Goal: Task Accomplishment & Management: Use online tool/utility

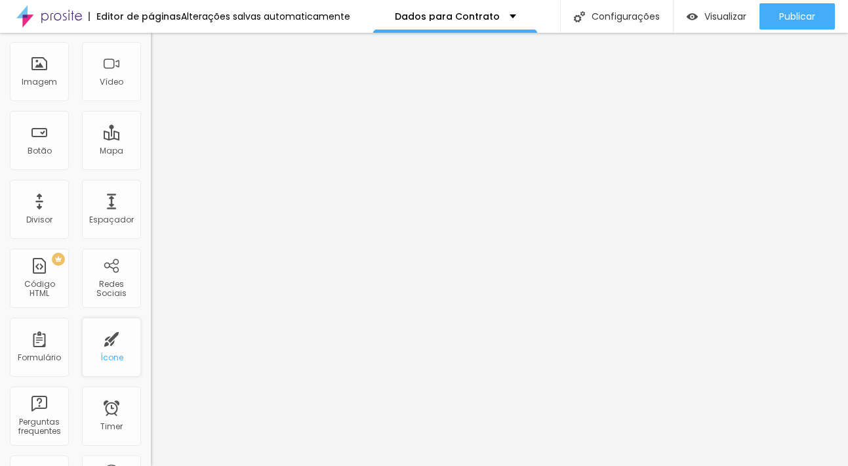
scroll to position [116, 0]
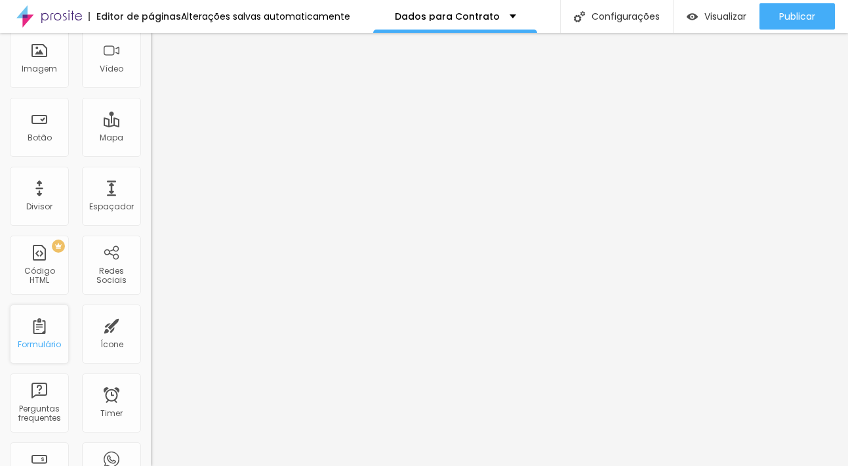
click at [50, 338] on div "Formulário" at bounding box center [39, 333] width 59 height 59
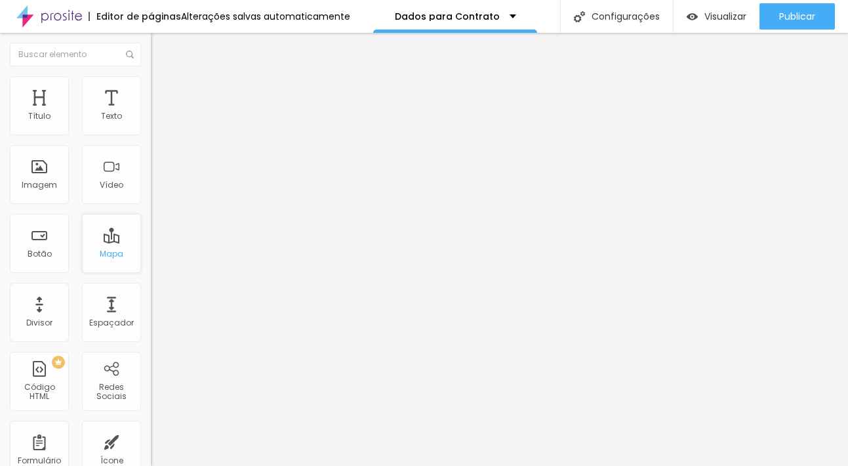
scroll to position [0, 0]
click at [505, 16] on div "Dados para Contrato" at bounding box center [455, 16] width 121 height 9
click at [510, 15] on div "Dados para Contrato" at bounding box center [455, 16] width 164 height 33
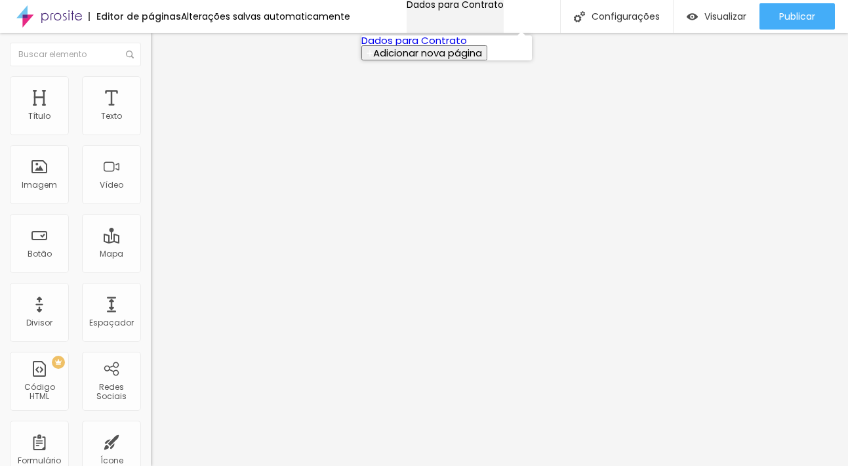
click at [504, 9] on div "Dados para Contrato" at bounding box center [455, 4] width 97 height 9
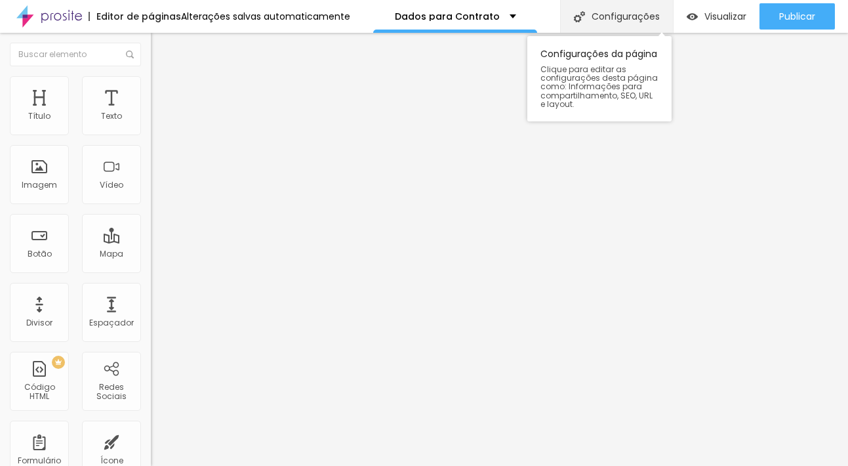
click at [617, 12] on div "Configurações" at bounding box center [616, 16] width 113 height 33
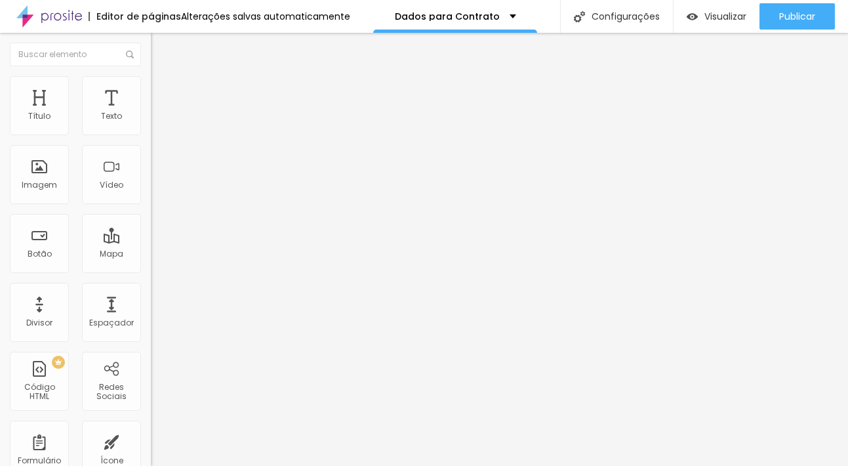
click at [298, 14] on div "Alterações salvas automaticamente" at bounding box center [265, 16] width 169 height 9
click at [129, 20] on div "Editor de páginas" at bounding box center [135, 16] width 93 height 9
click at [208, 20] on div "Alterações salvas automaticamente" at bounding box center [265, 16] width 169 height 9
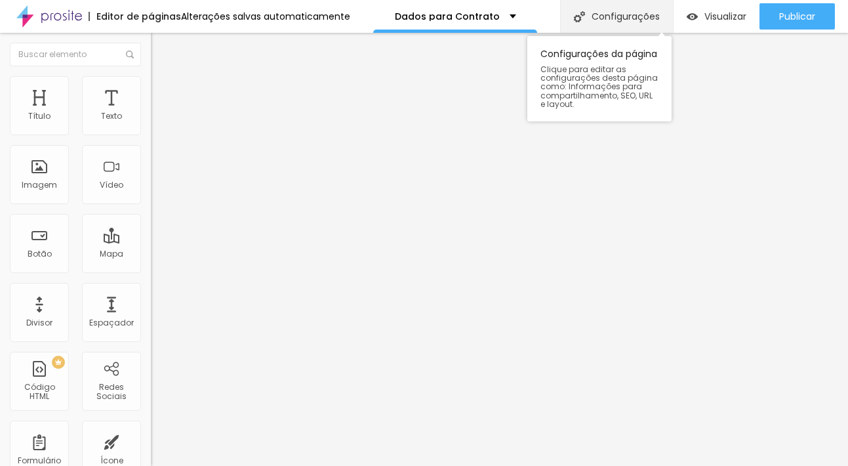
click at [638, 20] on div "Configurações" at bounding box center [616, 16] width 113 height 33
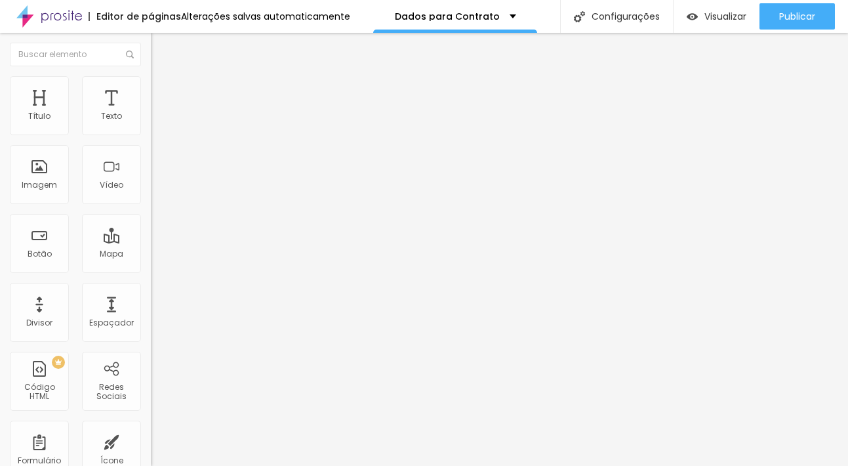
type input "Contrato"
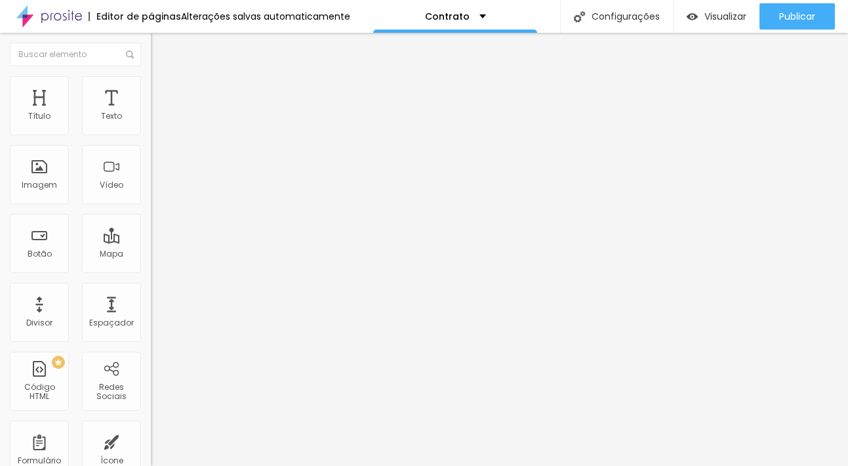
type input "M"
type input "CPF"
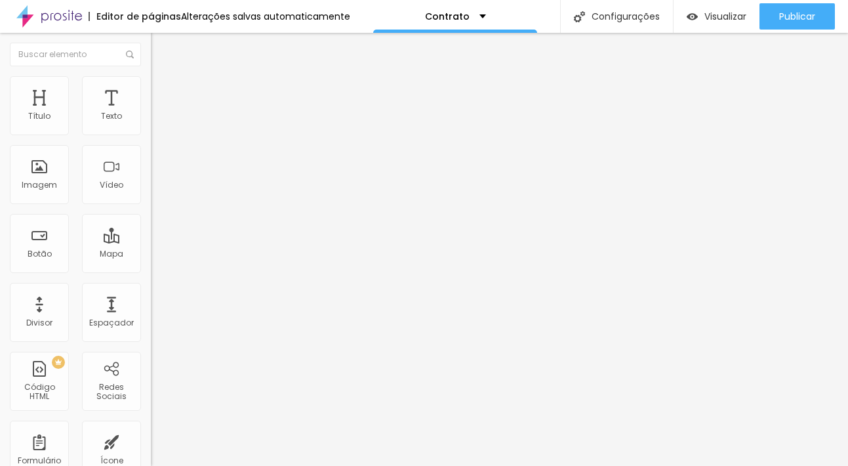
type input "C"
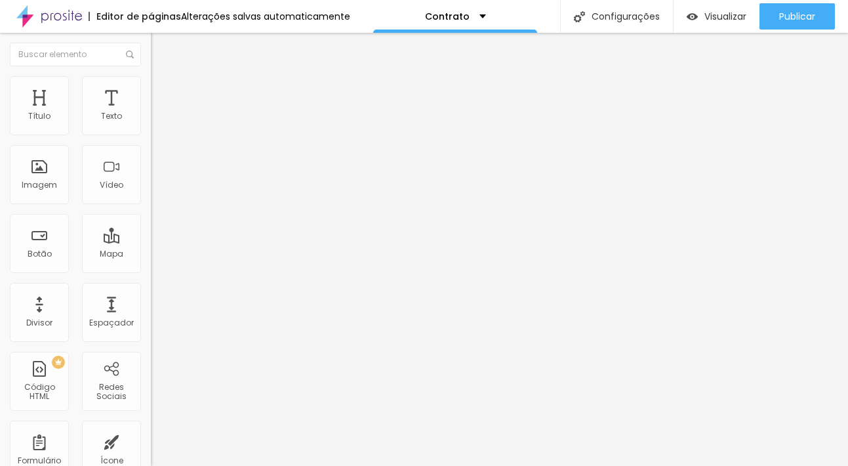
scroll to position [150, 0]
type input "RG"
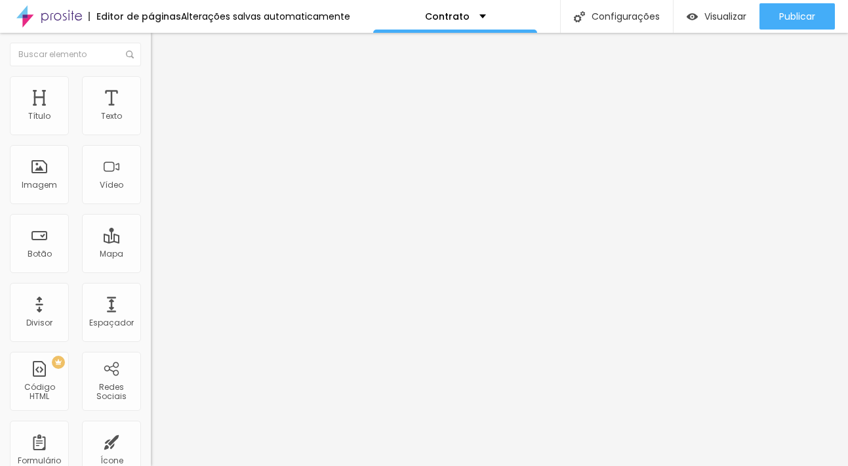
type input "C"
type input "ENDEREÇO"
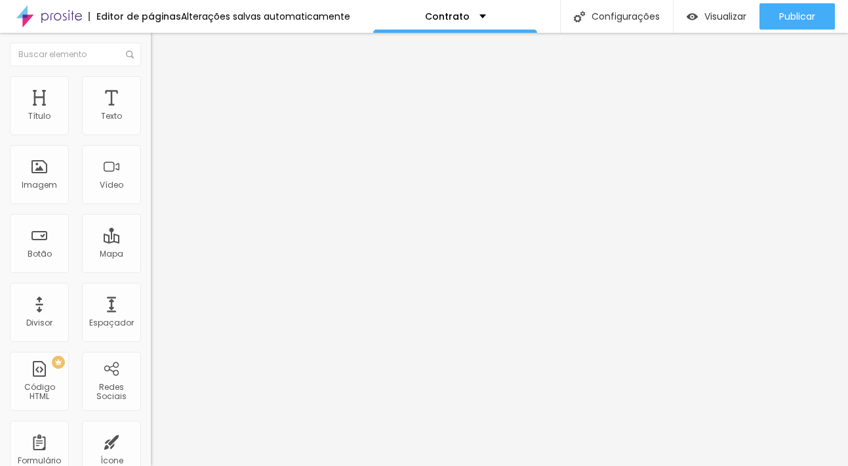
type input "C"
type input "DATA DO EVENTO"
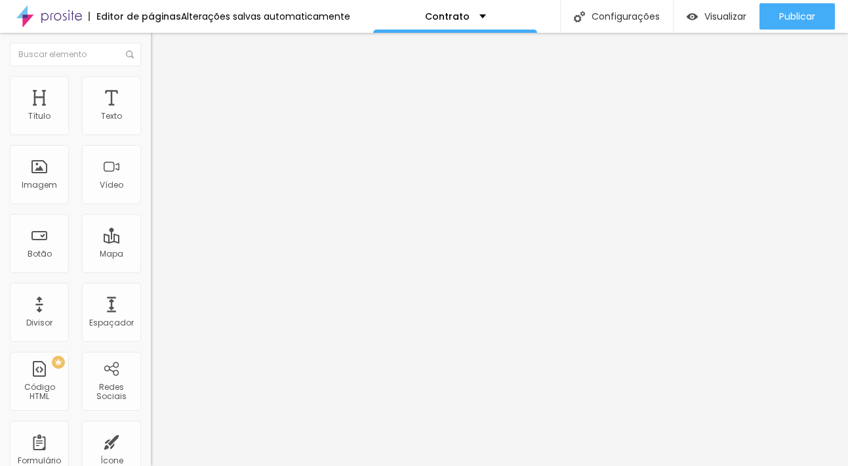
type input "C"
type input "H"
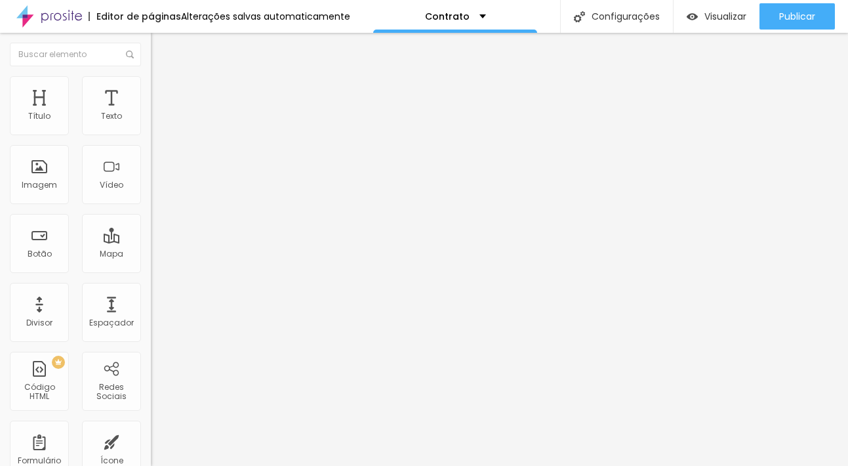
type input "DATA DO EVENTO E HORÁRIO"
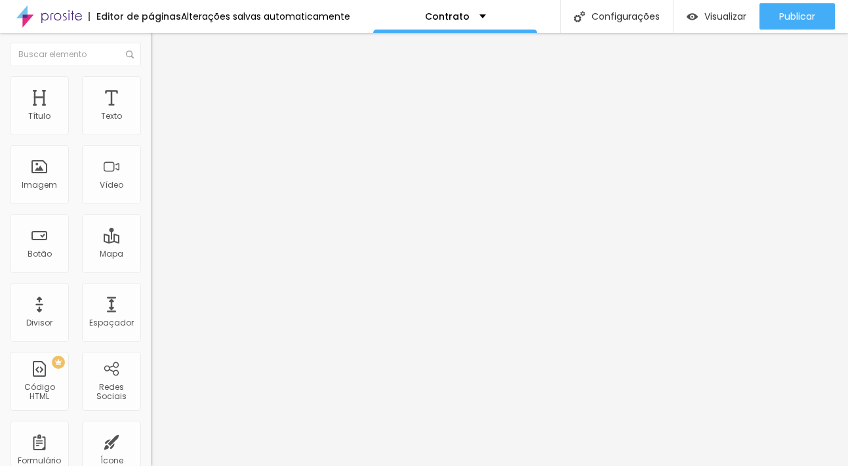
type input "QUAL PACOTE ESCOLHIDO"
type input "C"
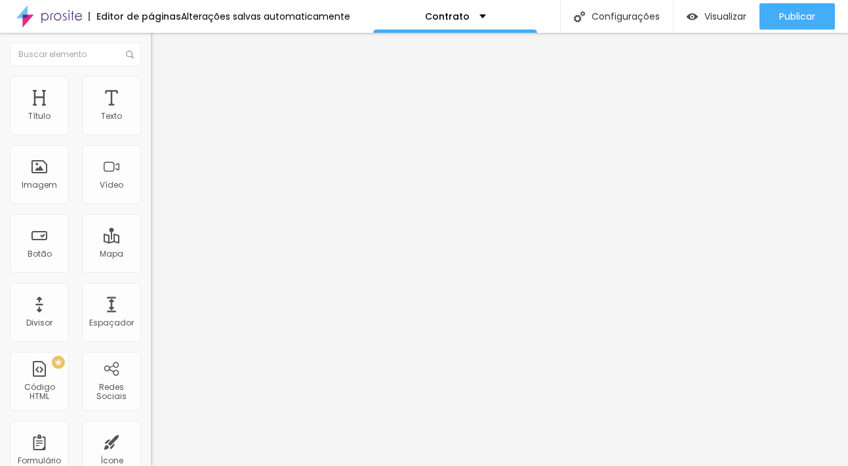
type input "FORMA DE PAGAMENTO"
click at [151, 133] on div "Contrato" at bounding box center [226, 121] width 151 height 22
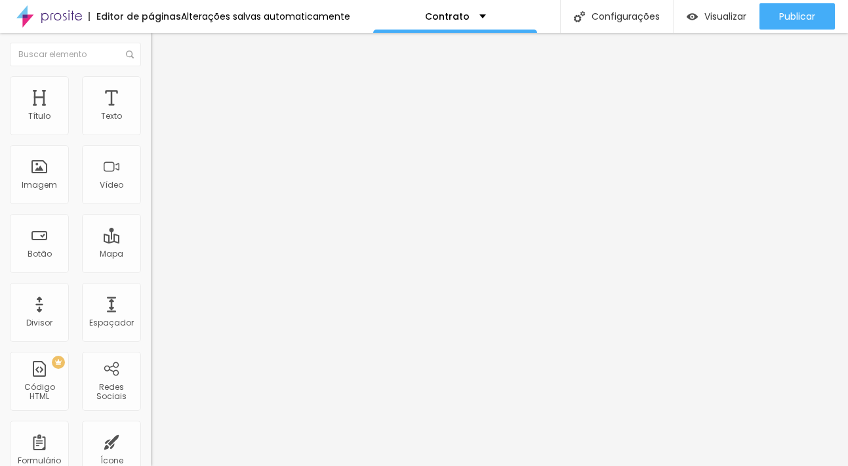
click at [77, 465] on div "Contrato" at bounding box center [65, 475] width 125 height 8
click at [717, 16] on span "Visualizar" at bounding box center [726, 16] width 42 height 10
click at [479, 18] on div "Contrato" at bounding box center [455, 16] width 164 height 33
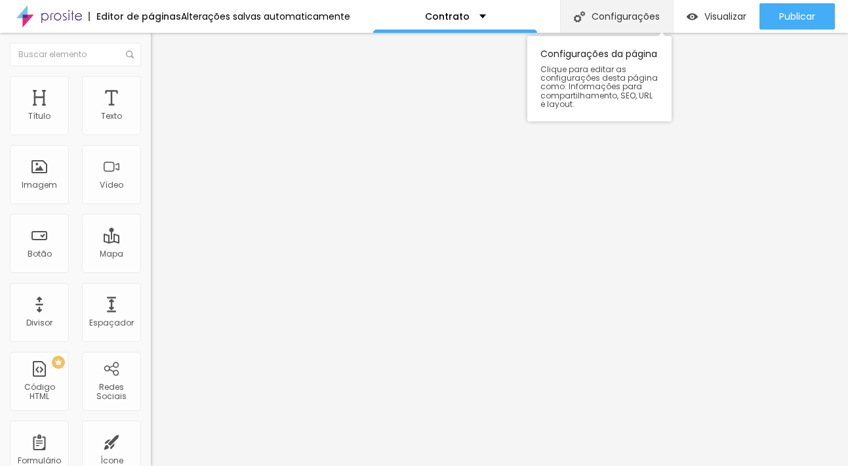
click at [635, 16] on div "Configurações" at bounding box center [616, 16] width 113 height 33
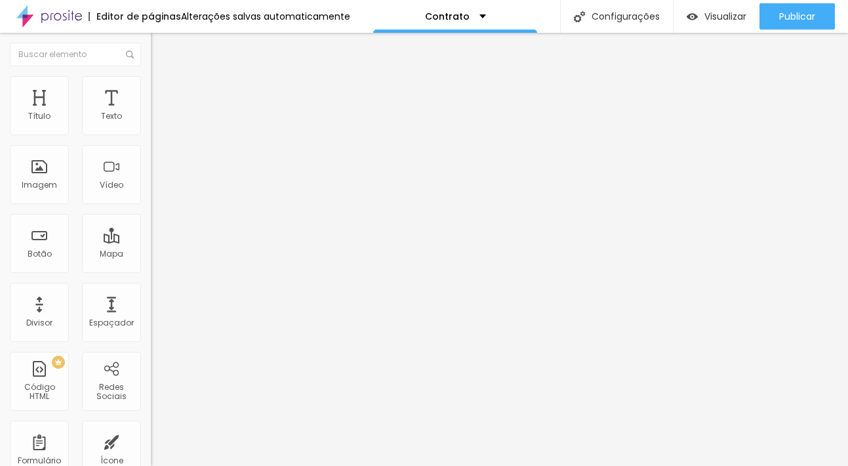
click at [151, 133] on img at bounding box center [155, 137] width 8 height 8
click at [46, 173] on div "Imagem" at bounding box center [39, 174] width 59 height 59
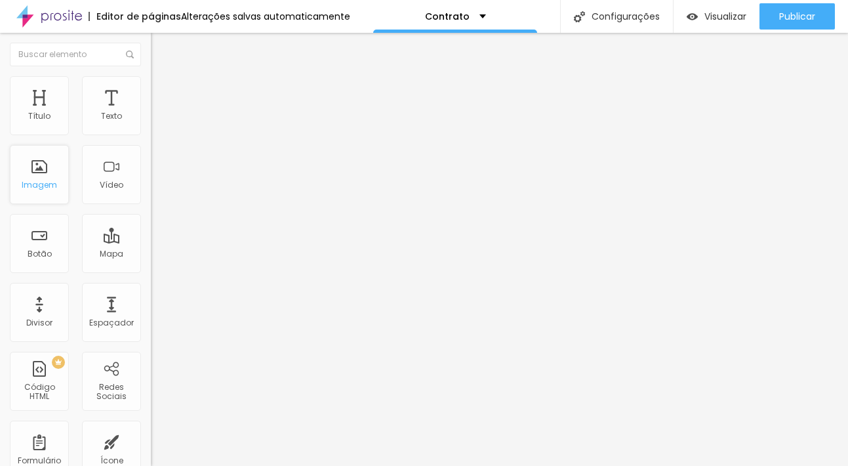
click at [45, 180] on div "Imagem" at bounding box center [39, 174] width 59 height 59
click at [40, 177] on div "Imagem" at bounding box center [39, 174] width 59 height 59
click at [717, 14] on span "Visualizar" at bounding box center [726, 16] width 42 height 10
click at [47, 186] on div "Imagem" at bounding box center [39, 184] width 35 height 9
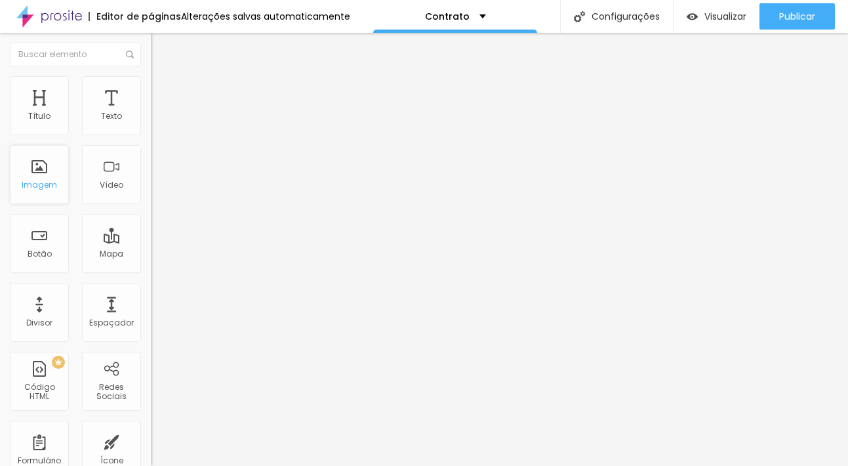
click at [47, 186] on div "Imagem" at bounding box center [39, 184] width 35 height 9
click at [163, 88] on span "Estilo" at bounding box center [173, 84] width 20 height 11
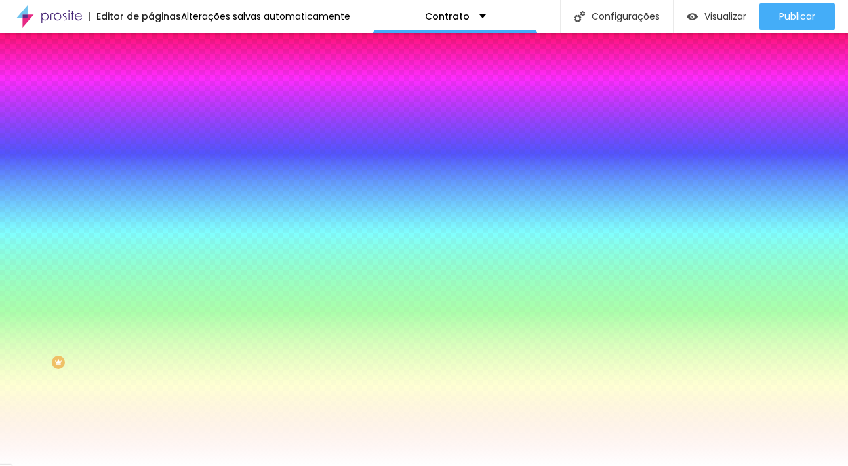
click at [151, 76] on li "Conteúdo" at bounding box center [226, 69] width 151 height 13
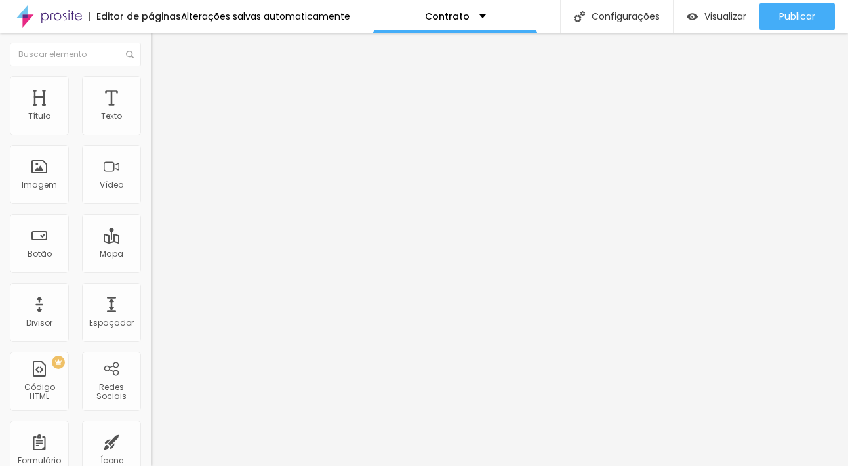
click at [151, 129] on img at bounding box center [155, 125] width 9 height 9
click at [151, 119] on img at bounding box center [155, 114] width 9 height 9
click at [42, 199] on div "Imagem" at bounding box center [39, 174] width 59 height 59
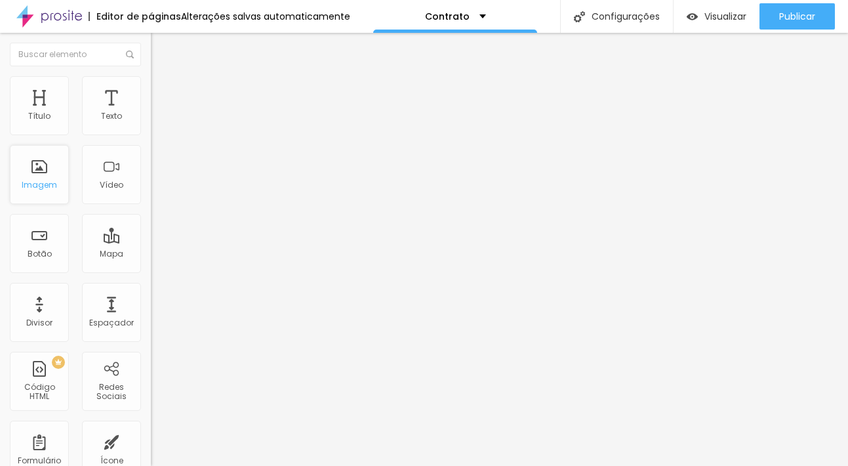
click at [42, 199] on div "Imagem" at bounding box center [39, 174] width 59 height 59
click at [41, 181] on div "Imagem" at bounding box center [39, 174] width 59 height 59
click at [480, 13] on div "Contrato" at bounding box center [455, 16] width 164 height 33
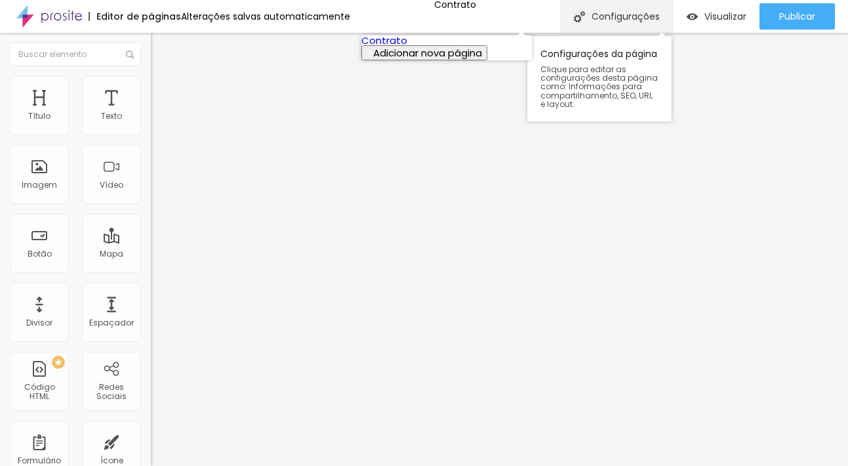
click at [627, 23] on div "Configurações" at bounding box center [616, 16] width 113 height 33
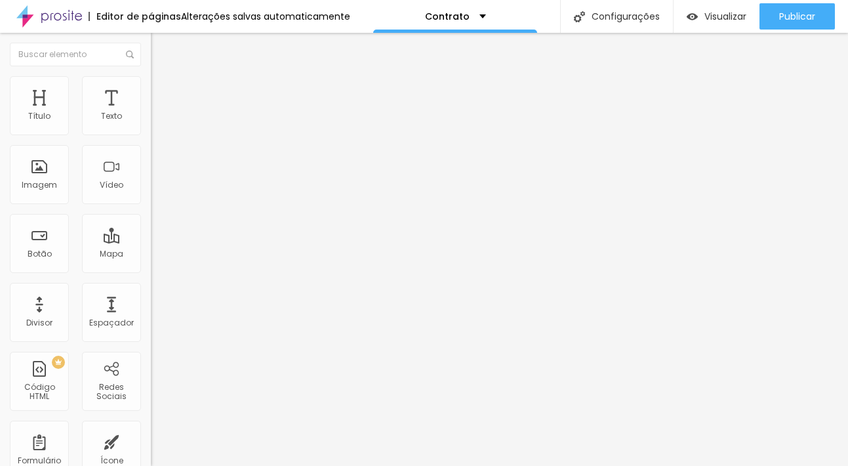
click at [41, 182] on div "Imagem" at bounding box center [39, 184] width 35 height 9
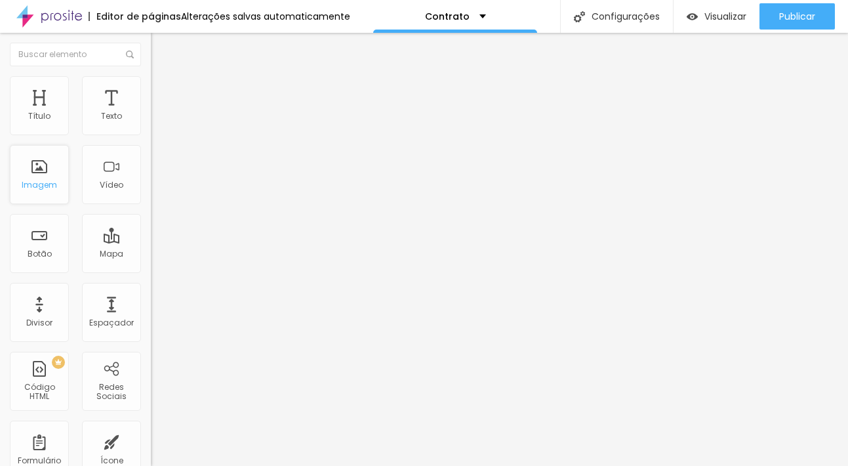
click at [41, 182] on div "Imagem" at bounding box center [39, 184] width 35 height 9
click at [40, 175] on div "Imagem" at bounding box center [39, 174] width 59 height 59
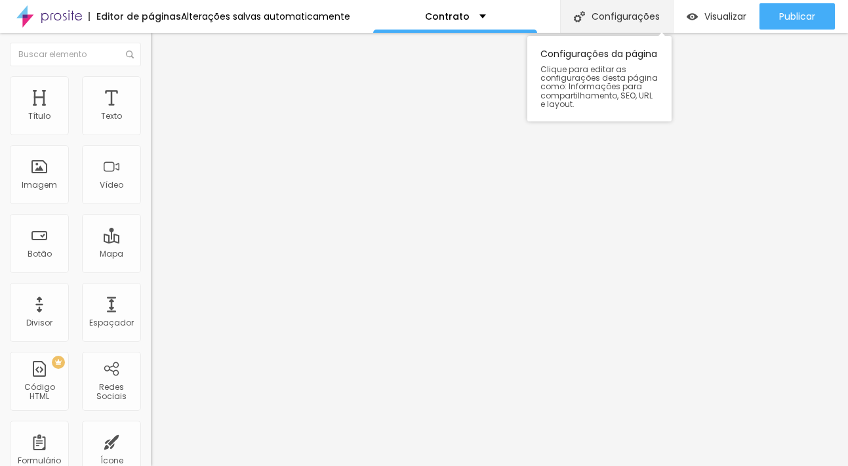
click at [642, 18] on div "Configurações" at bounding box center [616, 16] width 113 height 33
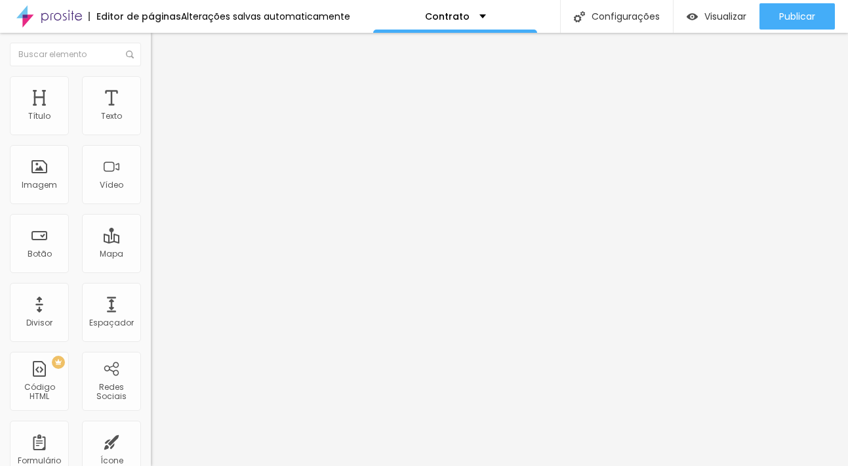
click at [151, 86] on li "Estilo" at bounding box center [226, 82] width 151 height 13
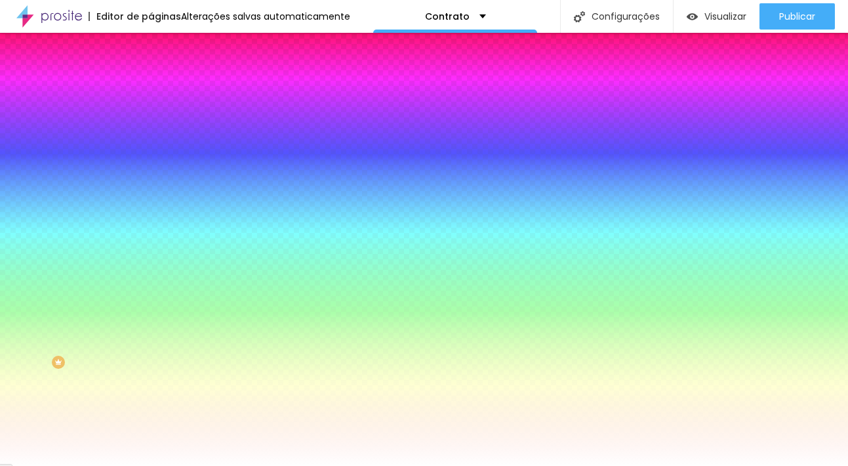
click at [151, 89] on img at bounding box center [157, 95] width 12 height 12
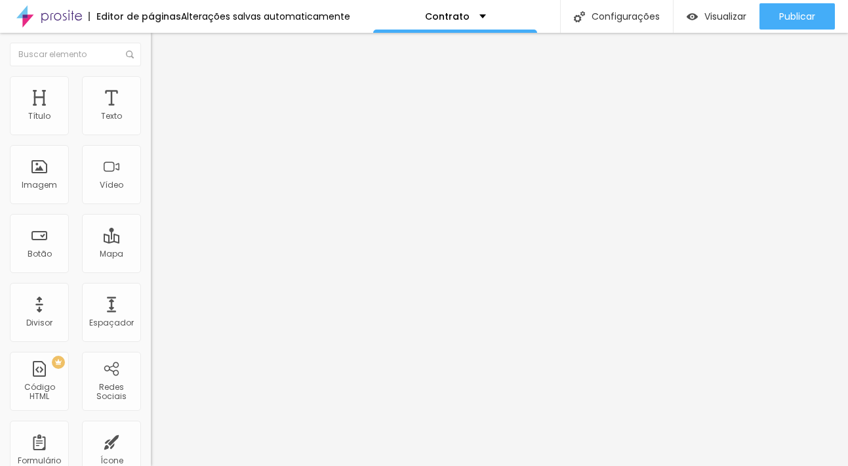
click at [151, 76] on li "Conteúdo" at bounding box center [226, 69] width 151 height 13
click at [161, 45] on img "button" at bounding box center [166, 48] width 10 height 10
click at [163, 91] on span "Estilo" at bounding box center [173, 84] width 20 height 11
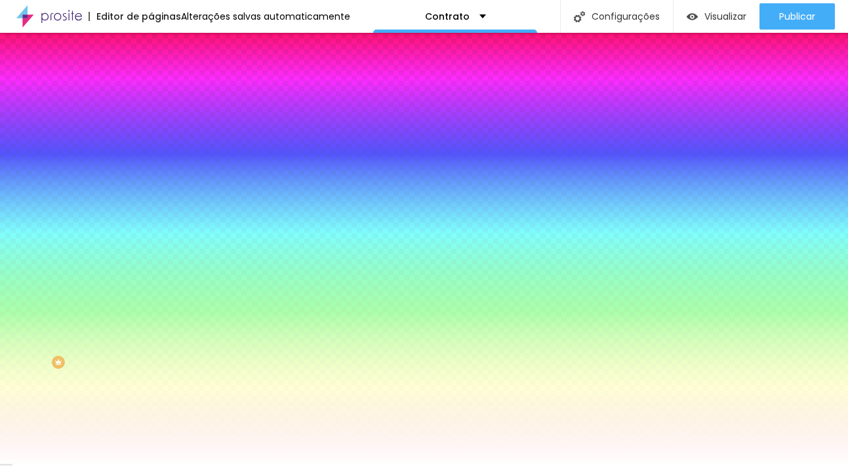
click at [163, 94] on span "Avançado" at bounding box center [184, 98] width 43 height 11
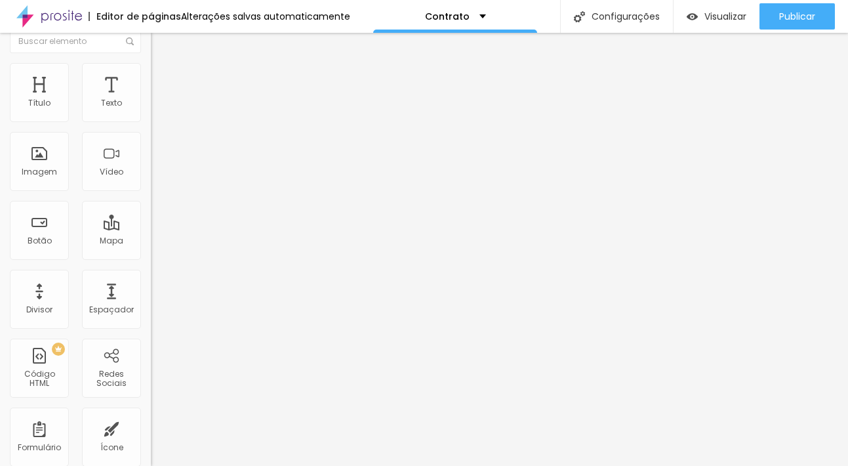
scroll to position [12, 0]
click at [151, 64] on li "Conteúdo" at bounding box center [226, 57] width 151 height 13
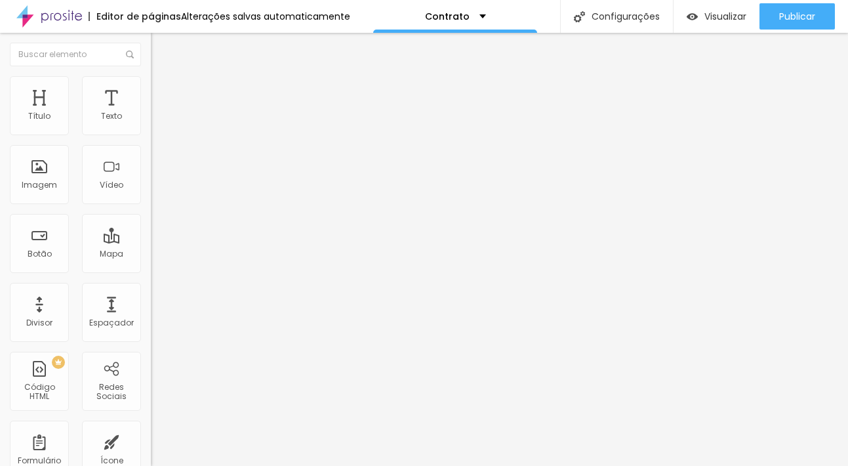
click at [161, 46] on div "Editar Coluna" at bounding box center [201, 48] width 81 height 10
click at [39, 184] on div "Imagem" at bounding box center [39, 184] width 35 height 9
click at [35, 180] on div "Imagem" at bounding box center [39, 174] width 59 height 59
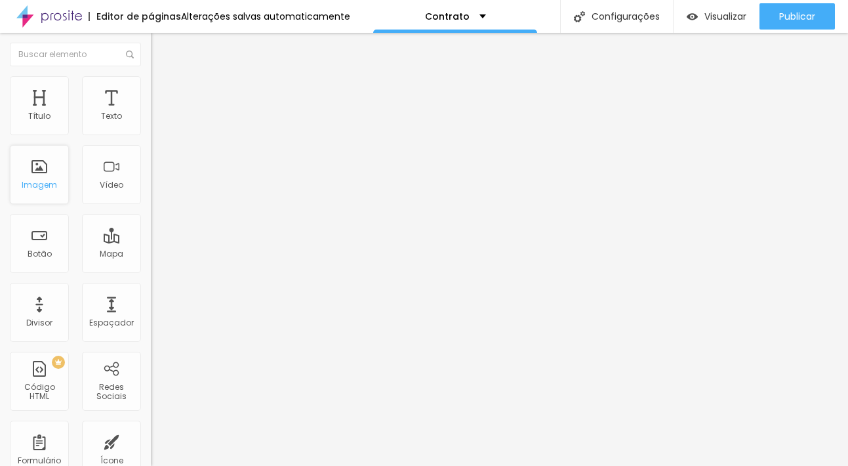
click at [35, 180] on div "Imagem" at bounding box center [39, 174] width 59 height 59
click at [36, 245] on div "Botão" at bounding box center [39, 243] width 59 height 59
click at [34, 167] on div "Imagem" at bounding box center [39, 174] width 59 height 59
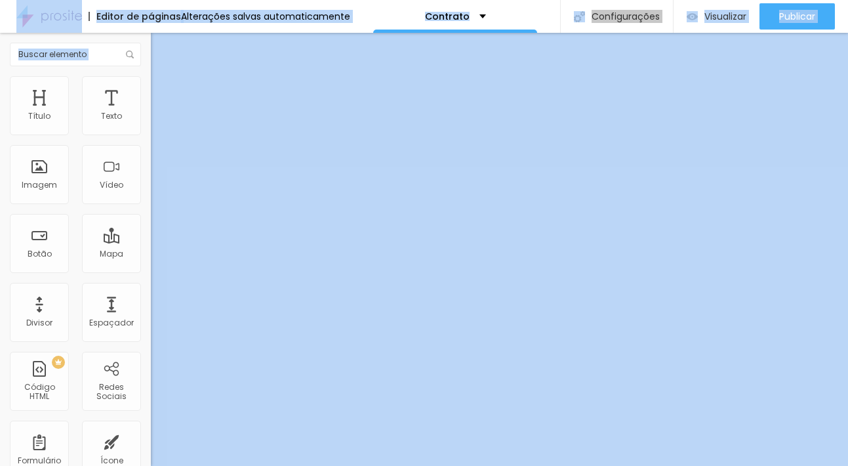
click at [161, 45] on div "Editar Coluna" at bounding box center [201, 48] width 81 height 10
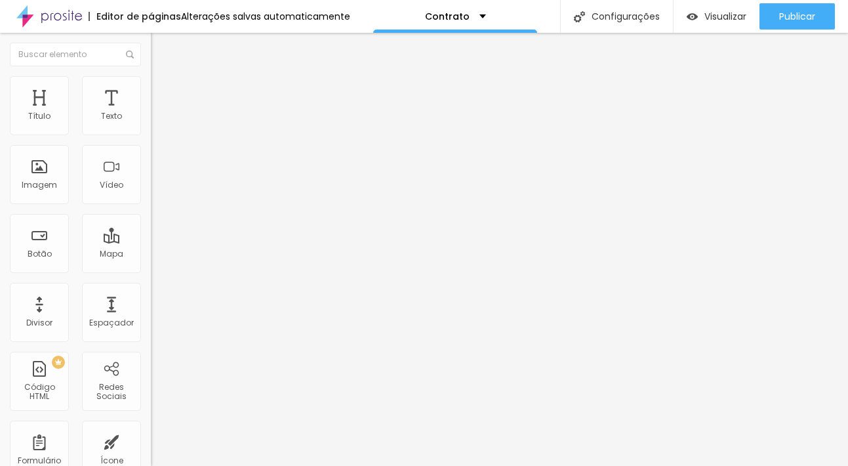
click at [78, 144] on div "Título Texto Imagem Vídeo Botão Mapa Divisor Espaçador PREMIUM Código HTML Rede…" at bounding box center [75, 386] width 151 height 620
click at [46, 173] on div "Imagem" at bounding box center [39, 174] width 59 height 59
click at [40, 195] on div "Imagem" at bounding box center [39, 174] width 59 height 59
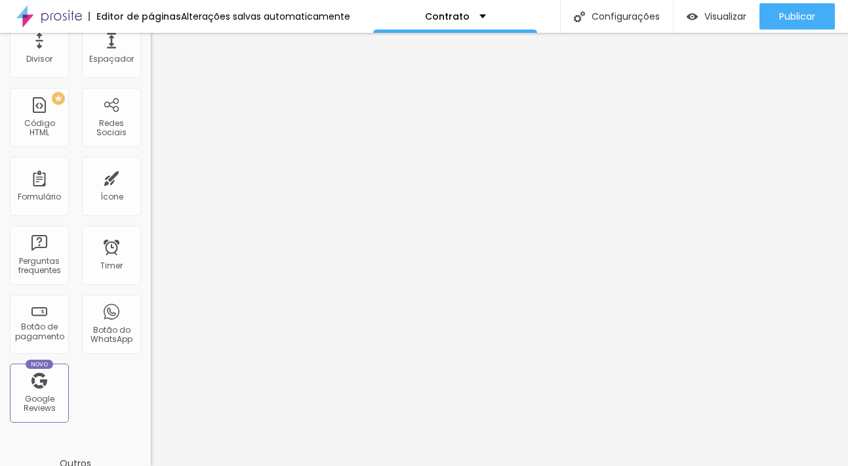
scroll to position [265, 0]
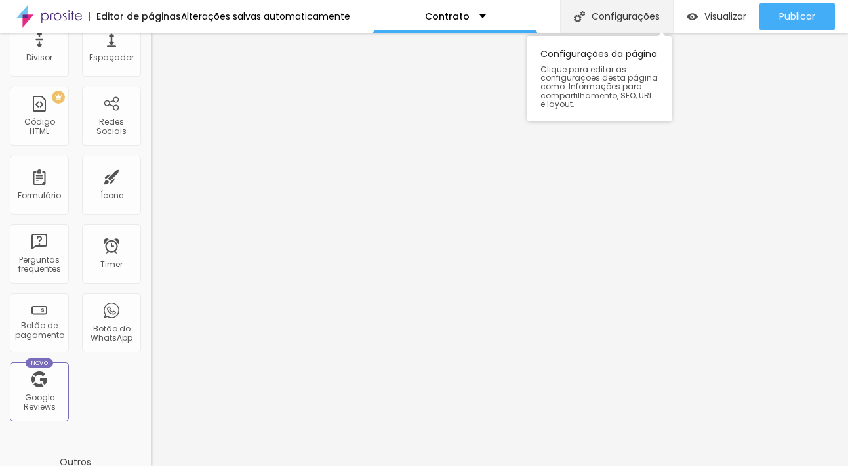
click at [635, 22] on div "Configurações" at bounding box center [616, 16] width 113 height 33
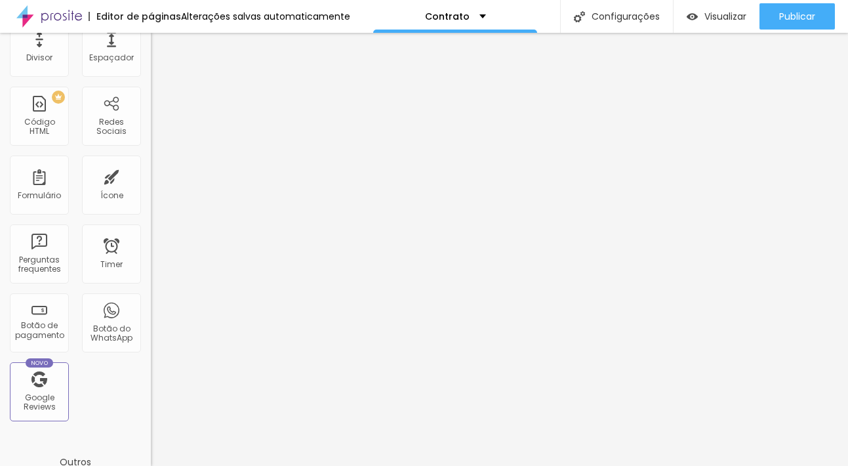
click at [57, 14] on img at bounding box center [49, 16] width 66 height 33
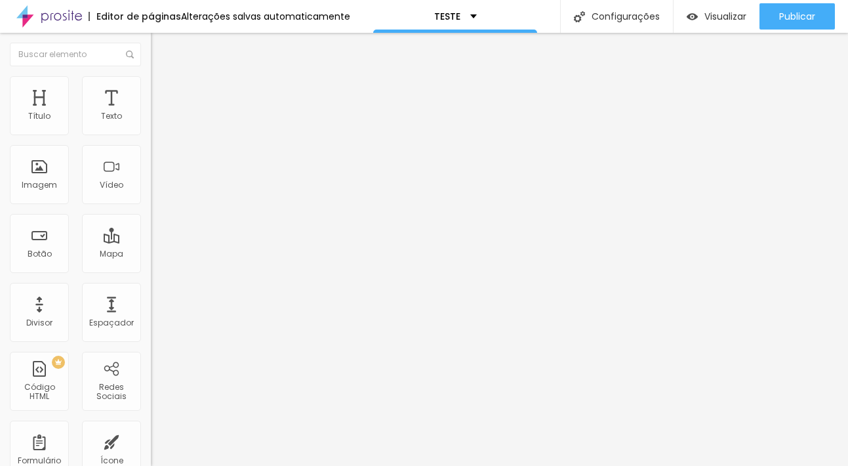
click at [151, 113] on span "Trocar imagem" at bounding box center [187, 107] width 72 height 11
click at [61, 16] on img at bounding box center [49, 16] width 66 height 33
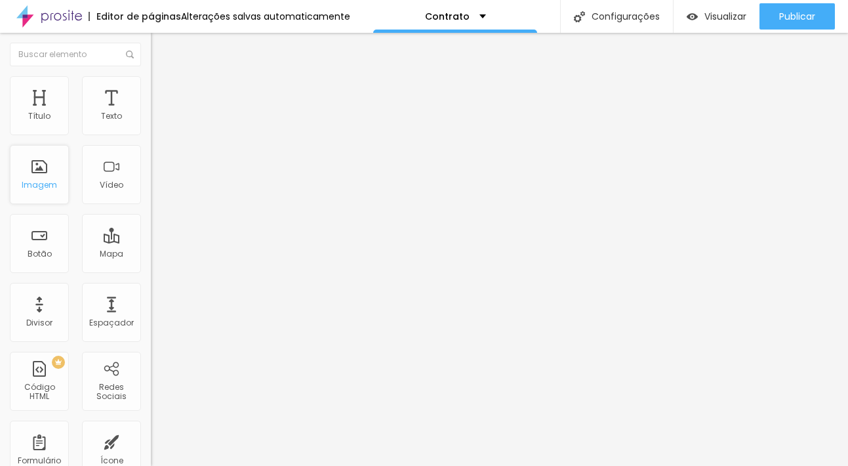
click at [58, 186] on div "Imagem" at bounding box center [39, 174] width 59 height 59
click at [49, 190] on div "Imagem" at bounding box center [39, 184] width 35 height 9
click at [161, 48] on div "Editar Coluna" at bounding box center [201, 48] width 81 height 10
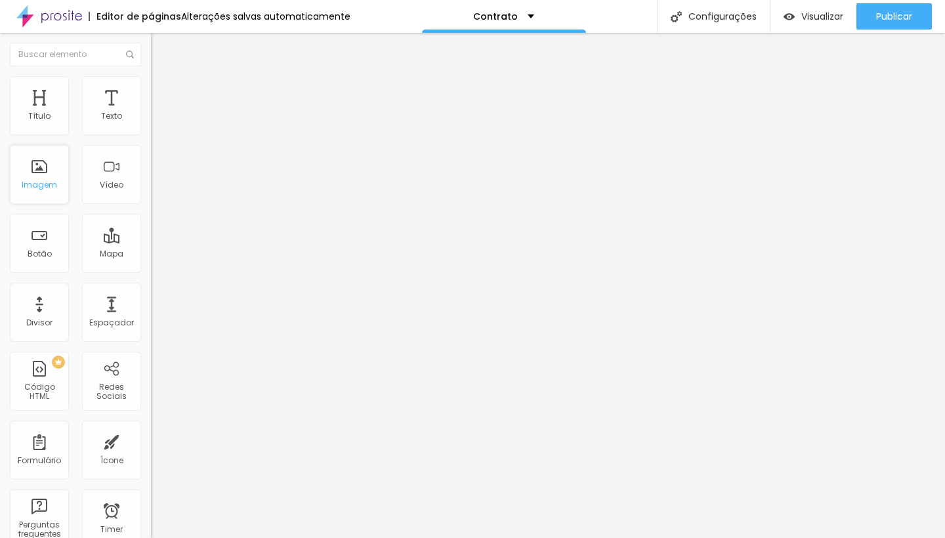
click at [43, 182] on div "Imagem" at bounding box center [39, 184] width 35 height 9
click at [31, 194] on div "Imagem" at bounding box center [39, 174] width 59 height 59
click at [55, 13] on img at bounding box center [49, 16] width 66 height 33
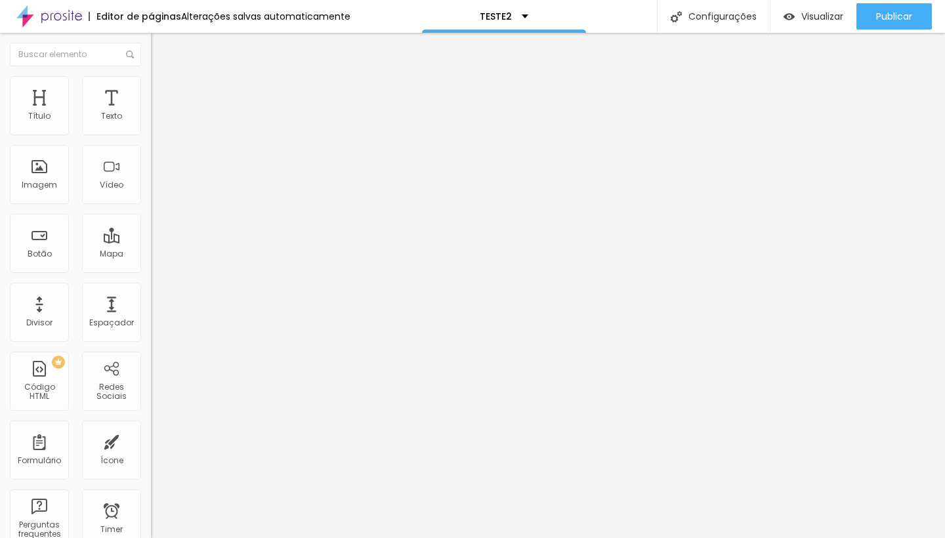
click at [151, 113] on span "Trocar imagem" at bounding box center [187, 107] width 72 height 11
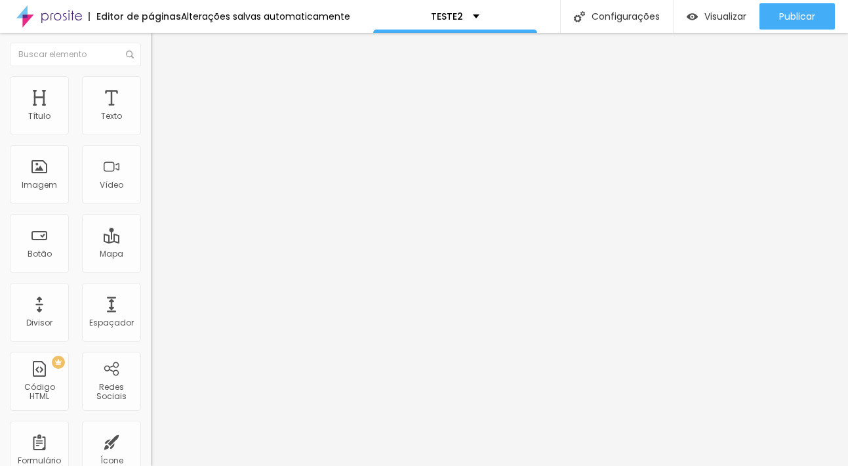
drag, startPoint x: 121, startPoint y: 190, endPoint x: 746, endPoint y: 161, distance: 625.4
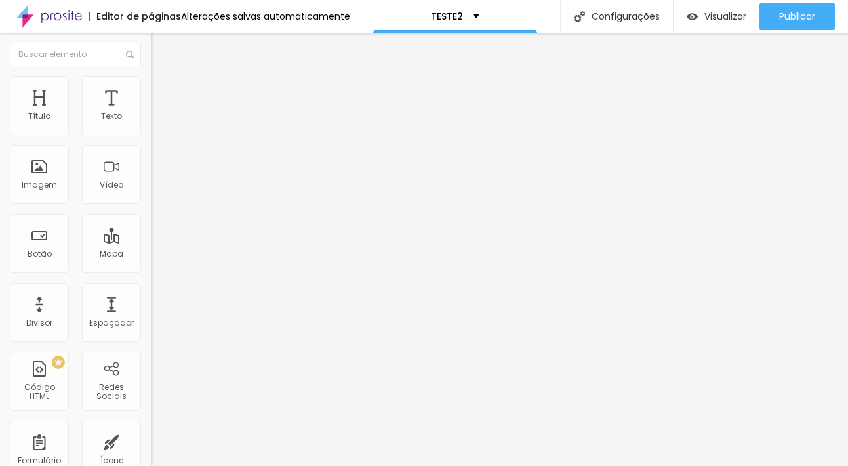
click at [53, 18] on img at bounding box center [49, 16] width 66 height 33
